Goal: Information Seeking & Learning: Learn about a topic

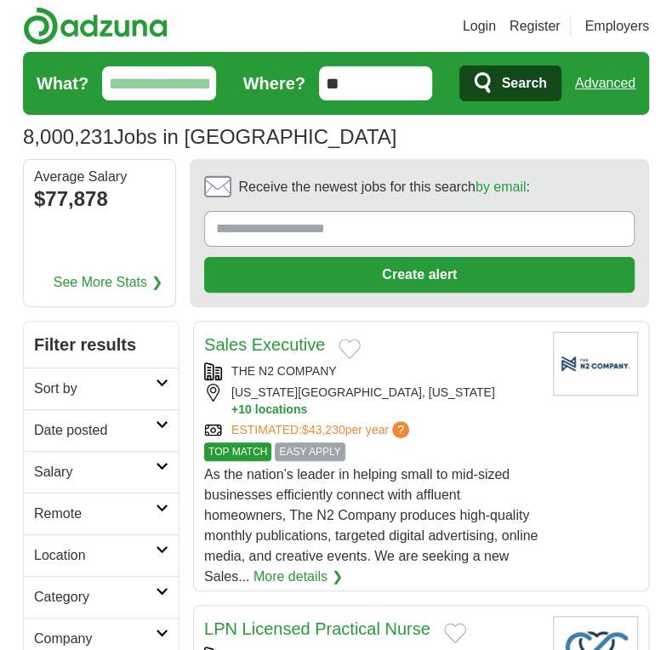
click at [162, 88] on input "What?" at bounding box center [159, 83] width 114 height 34
type input "********"
click at [541, 77] on span "Search" at bounding box center [523, 83] width 45 height 34
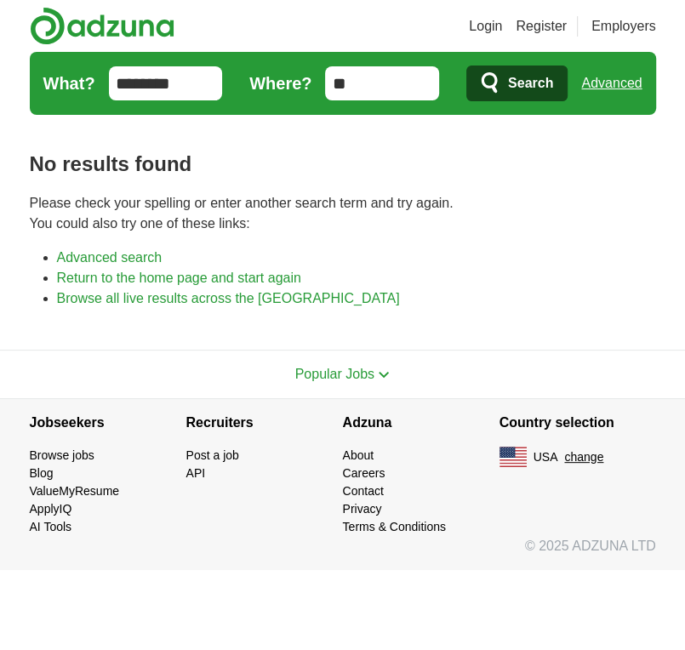
click at [137, 86] on input "********" at bounding box center [166, 83] width 114 height 34
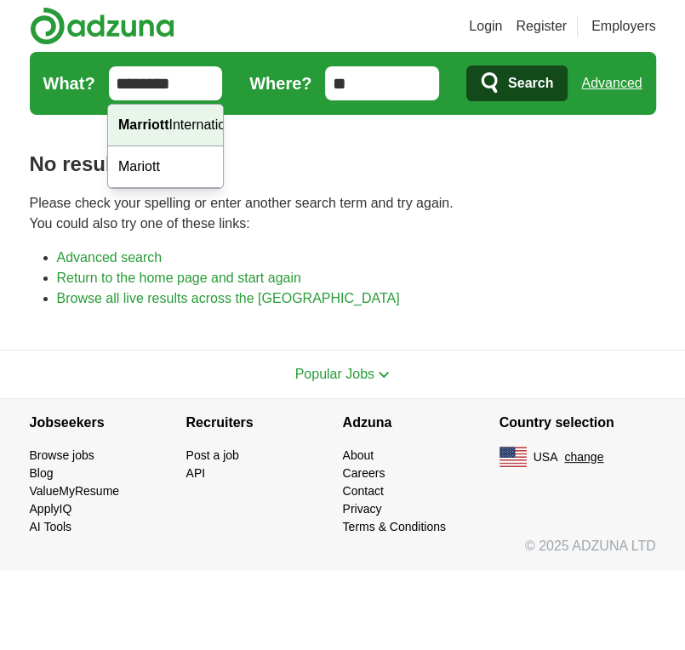
type input "********"
click at [166, 132] on body "Login Register Employers job, company, title Salary Salary Select a salary rang…" at bounding box center [342, 285] width 685 height 570
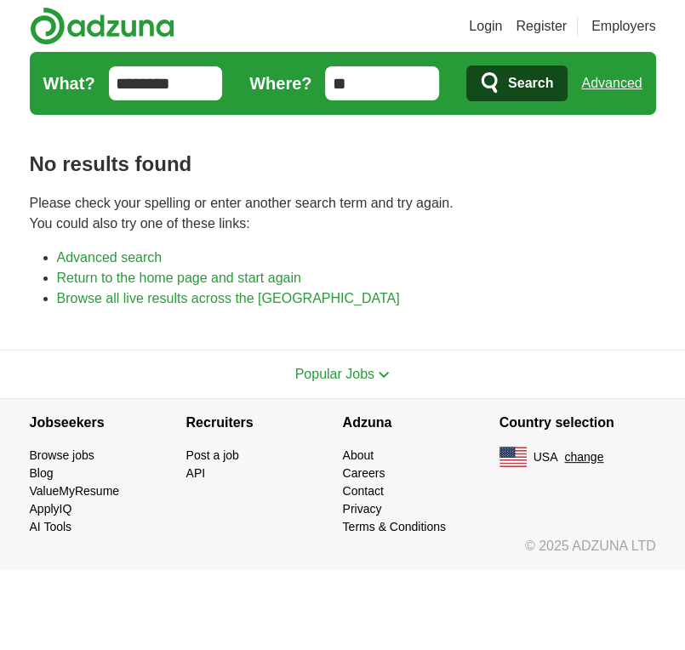
click at [613, 78] on link "Advanced" at bounding box center [611, 83] width 60 height 34
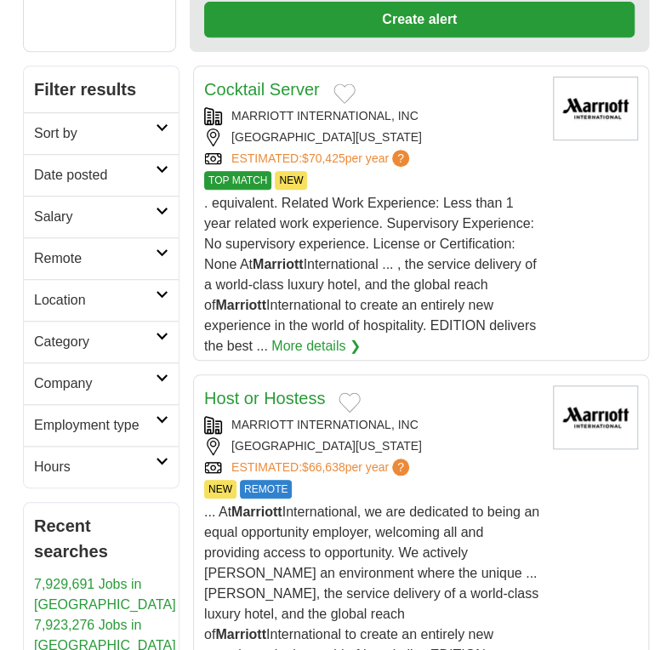
scroll to position [170, 0]
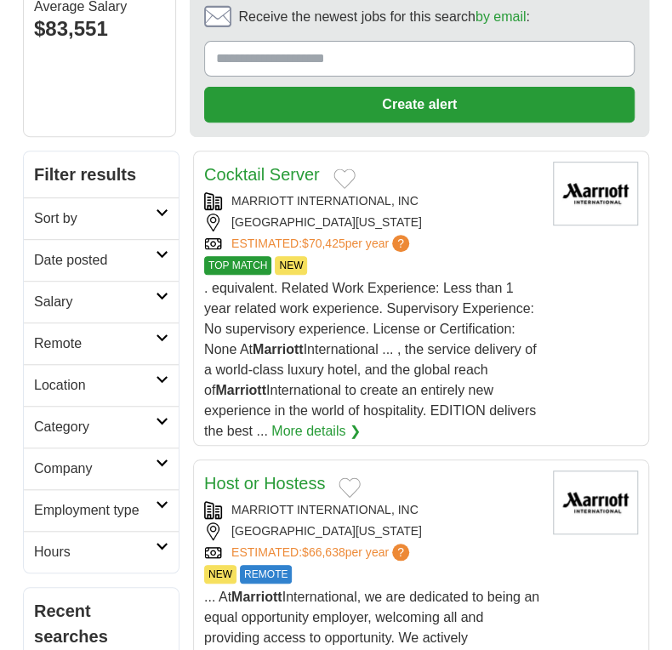
click at [162, 422] on icon at bounding box center [162, 421] width 13 height 9
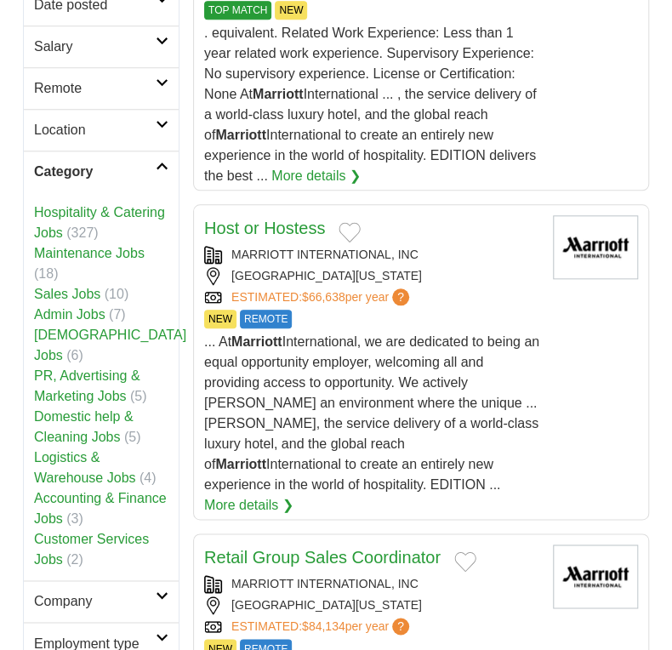
scroll to position [510, 0]
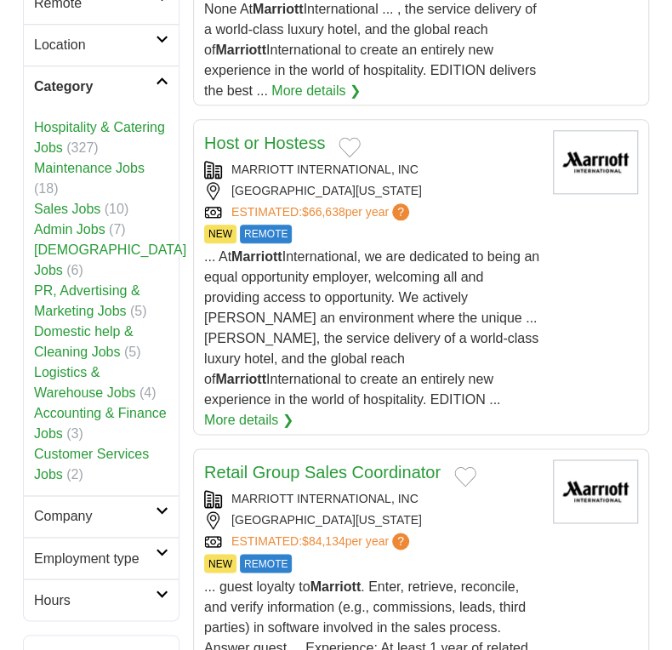
click at [99, 120] on link "Hospitality & Catering Jobs" at bounding box center [99, 137] width 131 height 35
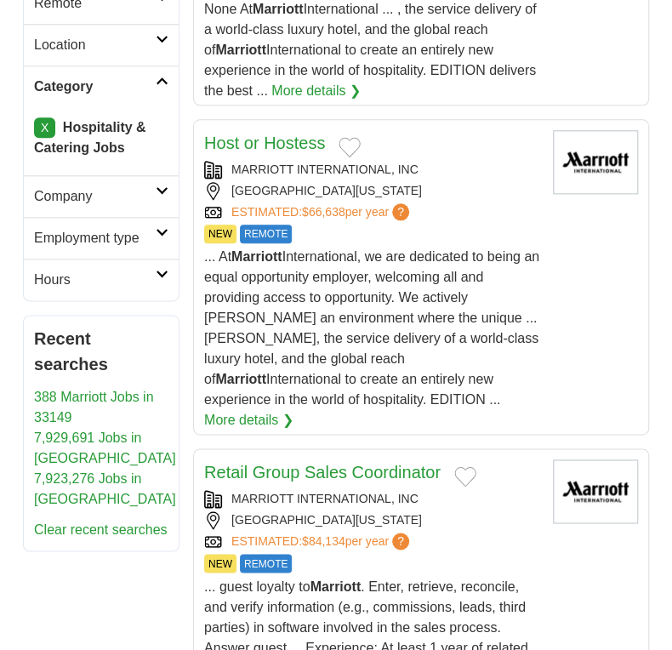
scroll to position [425, 0]
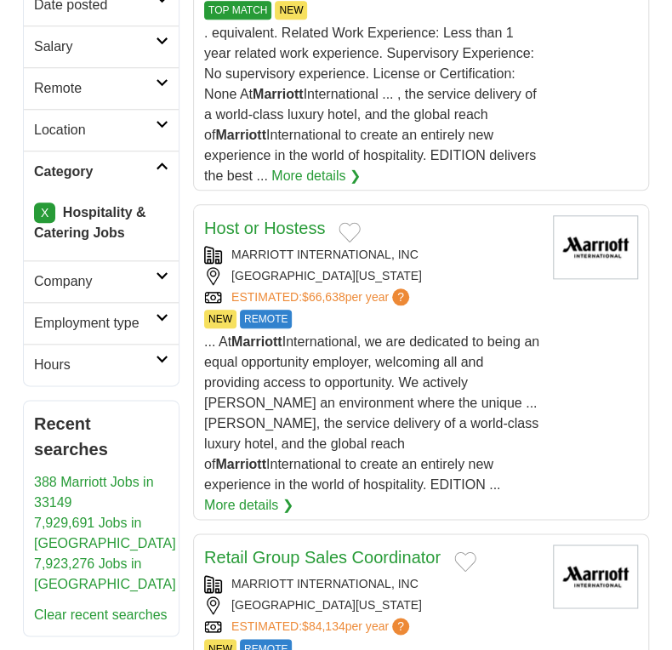
click at [156, 313] on icon at bounding box center [162, 317] width 13 height 9
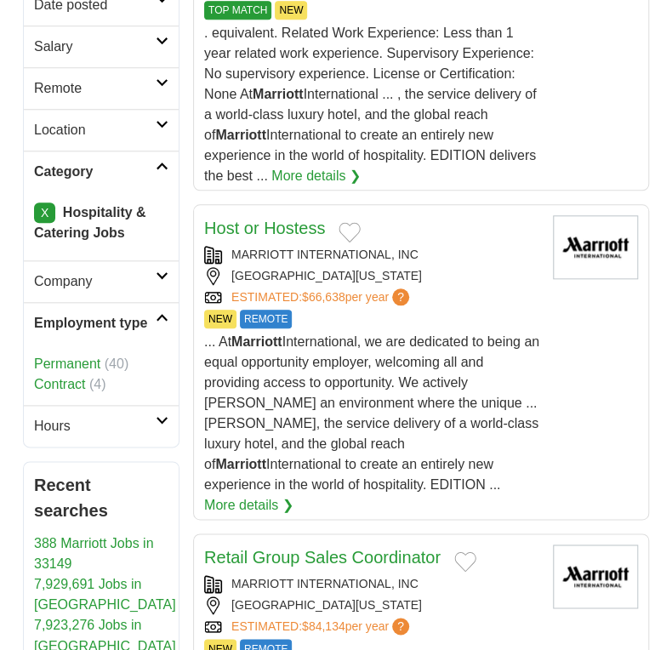
click at [84, 356] on link "Permanent" at bounding box center [67, 363] width 66 height 14
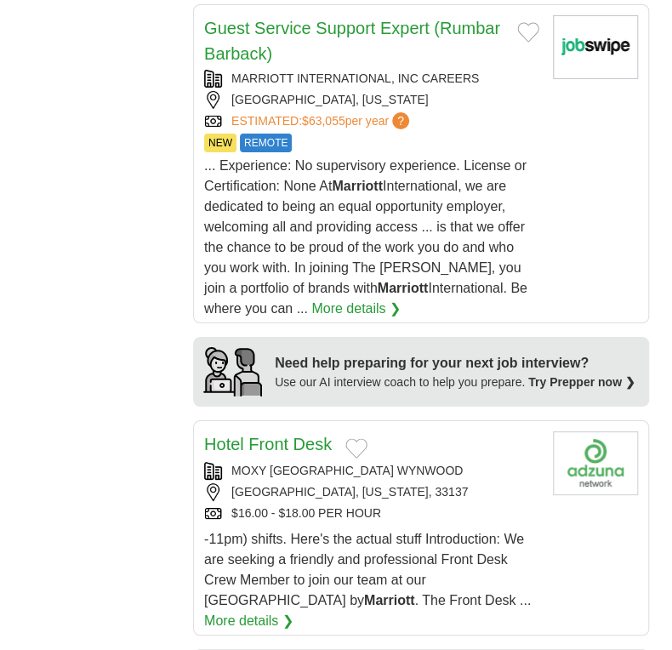
scroll to position [2551, 0]
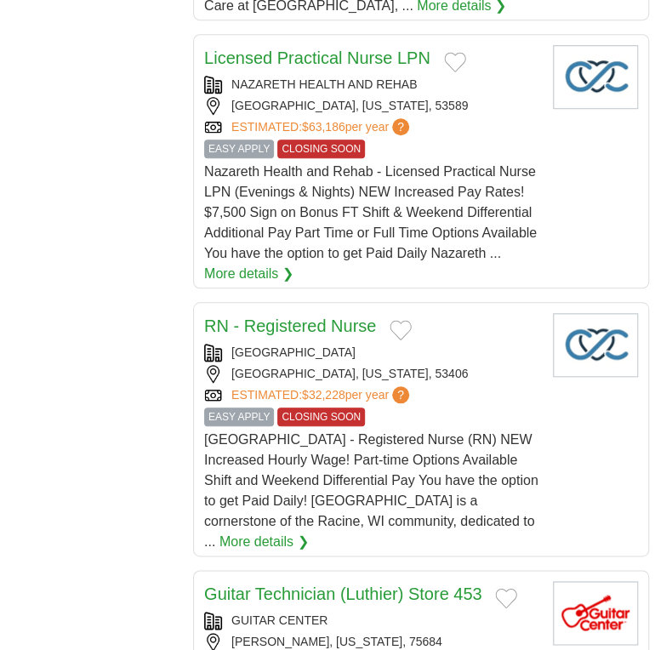
scroll to position [2381, 0]
